Goal: Information Seeking & Learning: Learn about a topic

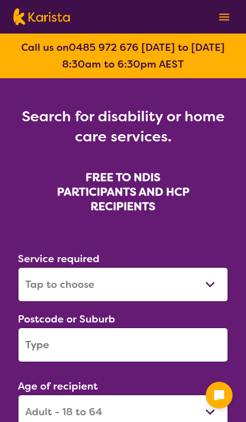
select select "[MEDICAL_DATA]"
select select "AD"
select select "NDIS"
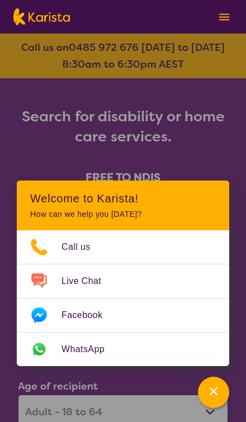
click at [217, 398] on div "Channel Menu" at bounding box center [213, 392] width 22 height 25
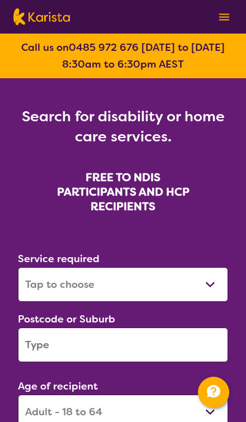
click at [184, 347] on input "search" at bounding box center [123, 345] width 210 height 35
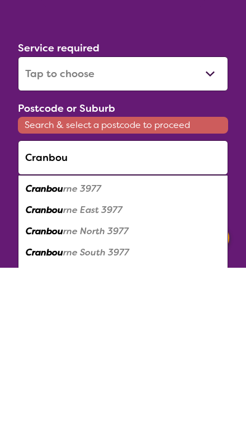
click at [46, 337] on em "Cranbou" at bounding box center [44, 343] width 37 height 12
type input "3977"
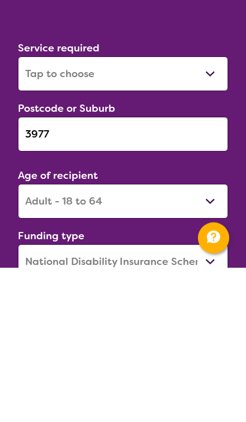
scroll to position [211, 0]
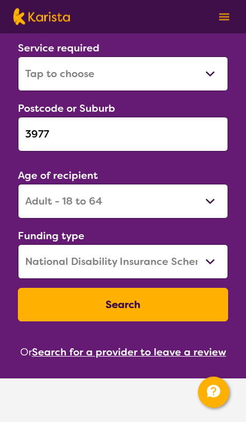
click at [203, 206] on select "Early Childhood - 0 to 9 Child - 10 to 11 Adolescent - 12 to 17 Adult - 18 to 6…" at bounding box center [123, 201] width 210 height 35
click at [178, 314] on button "Search" at bounding box center [123, 305] width 210 height 34
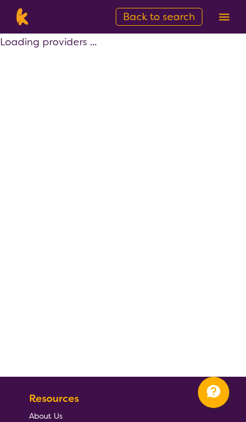
select select "by_score"
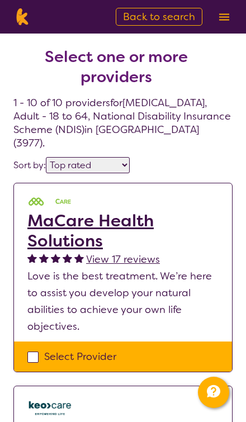
select select "[MEDICAL_DATA]"
select select "AD"
select select "NDIS"
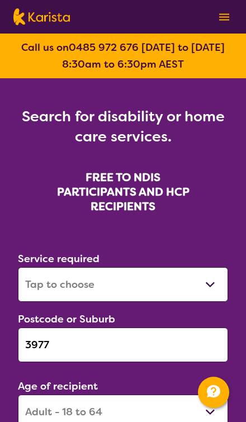
scroll to position [211, 0]
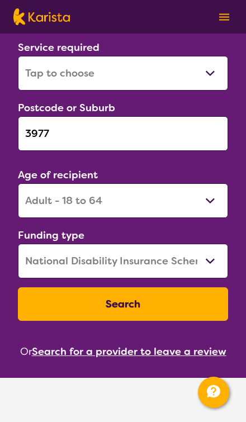
click at [49, 202] on select "Early Childhood - 0 to 9 Child - 10 to 11 Adolescent - 12 to 17 Adult - 18 to 6…" at bounding box center [123, 200] width 210 height 35
select select "EC"
click at [63, 304] on button "Search" at bounding box center [123, 304] width 210 height 34
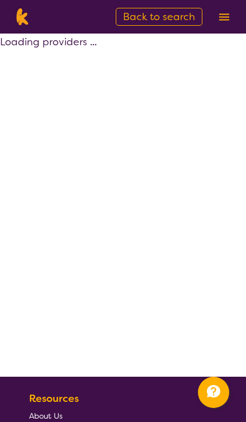
select select "by_score"
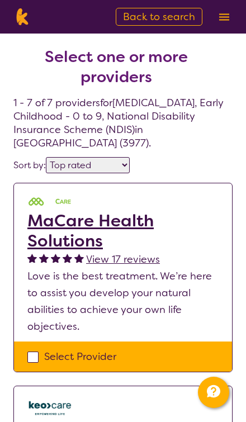
click at [136, 20] on span "Back to search" at bounding box center [159, 16] width 72 height 13
select select "[MEDICAL_DATA]"
select select "EC"
select select "NDIS"
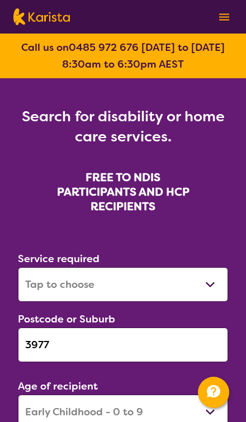
click at [208, 288] on select "Allied Health Assistant Assessment ([MEDICAL_DATA] or [MEDICAL_DATA]) Behaviour…" at bounding box center [123, 284] width 210 height 35
select select "Physiotherapy"
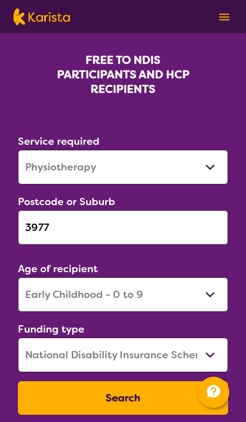
scroll to position [130, 0]
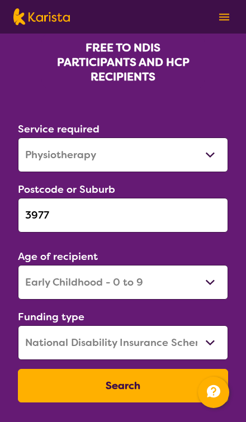
click at [41, 287] on select "Early Childhood - 0 to 9 Child - 10 to 11 Adolescent - 12 to 17 Adult - 18 to 6…" at bounding box center [123, 282] width 210 height 35
click at [37, 285] on select "Early Childhood - 0 to 9 Child - 10 to 11 Adolescent - 12 to 17 Adult - 18 to 6…" at bounding box center [123, 282] width 210 height 35
select select "AD"
click at [57, 382] on button "Search" at bounding box center [123, 386] width 210 height 34
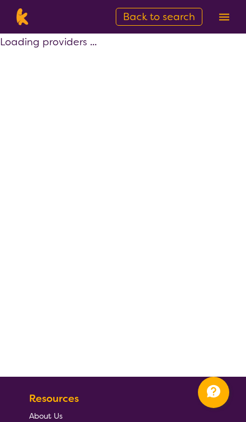
select select "by_score"
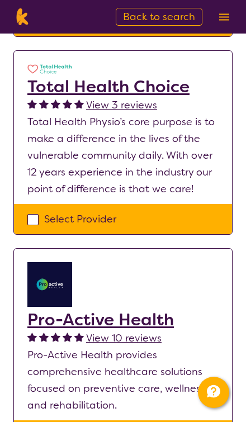
scroll to position [302, 0]
